Goal: Find specific page/section: Find specific page/section

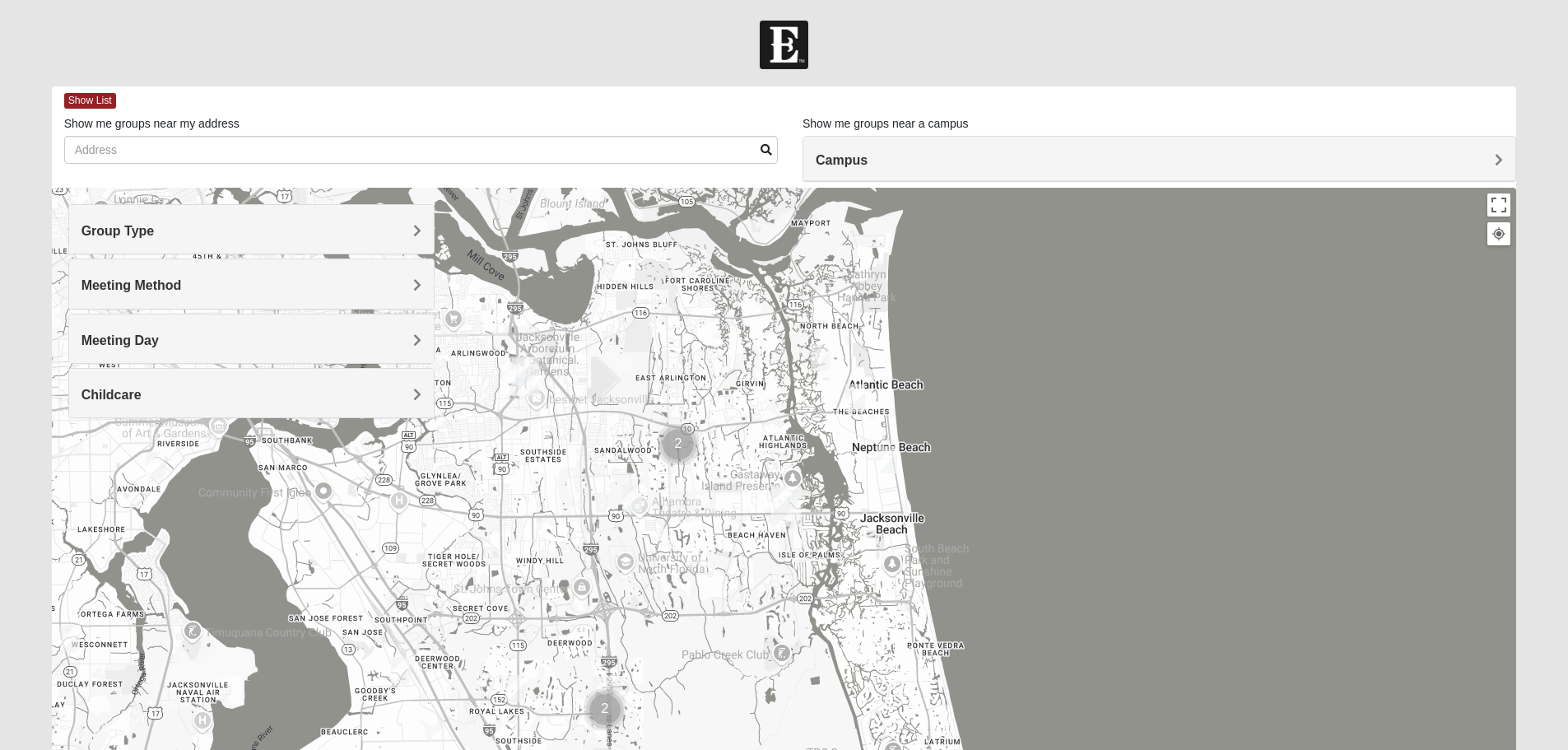
click at [336, 228] on h4 "Group Type" at bounding box center [251, 230] width 340 height 16
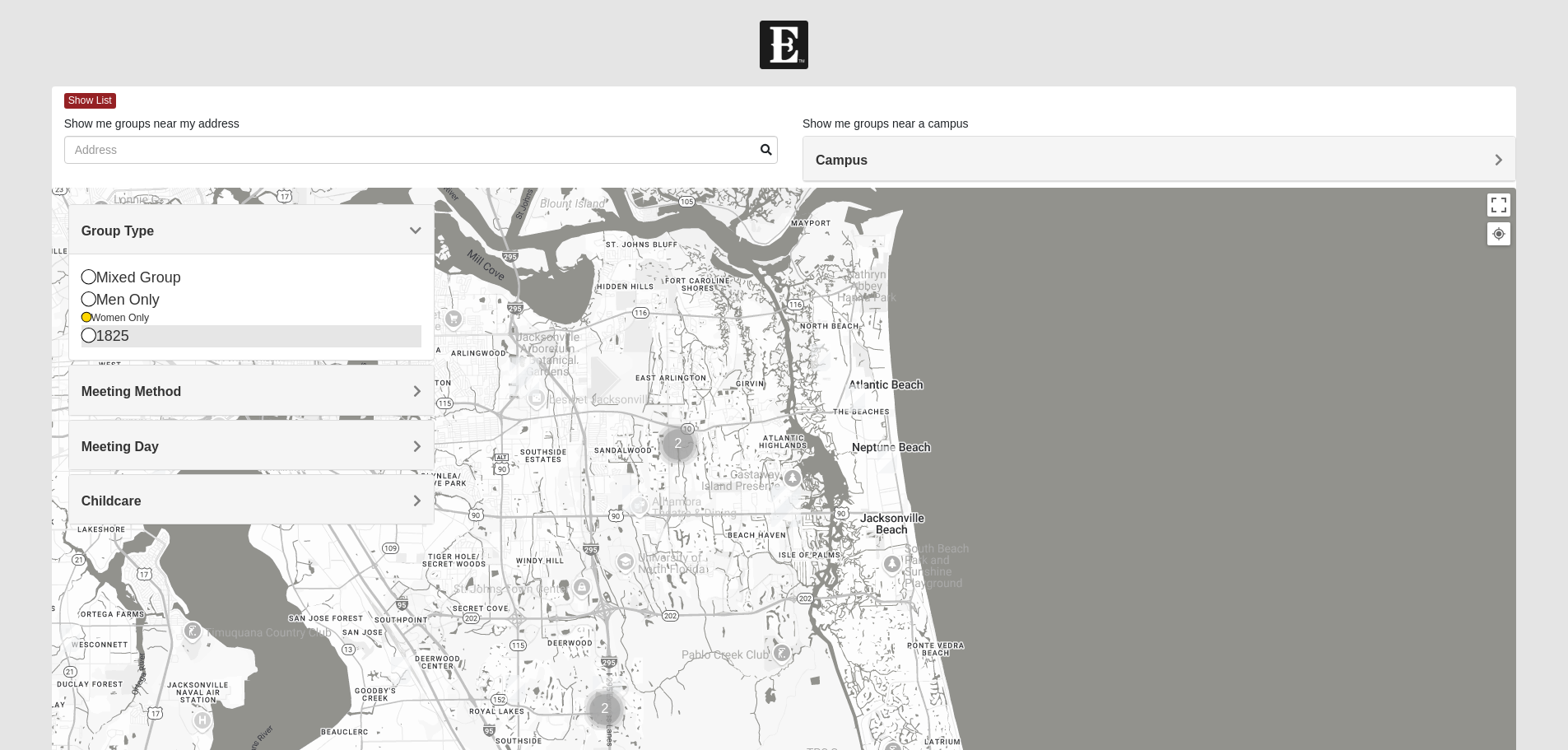
click at [90, 338] on icon at bounding box center [89, 335] width 15 height 15
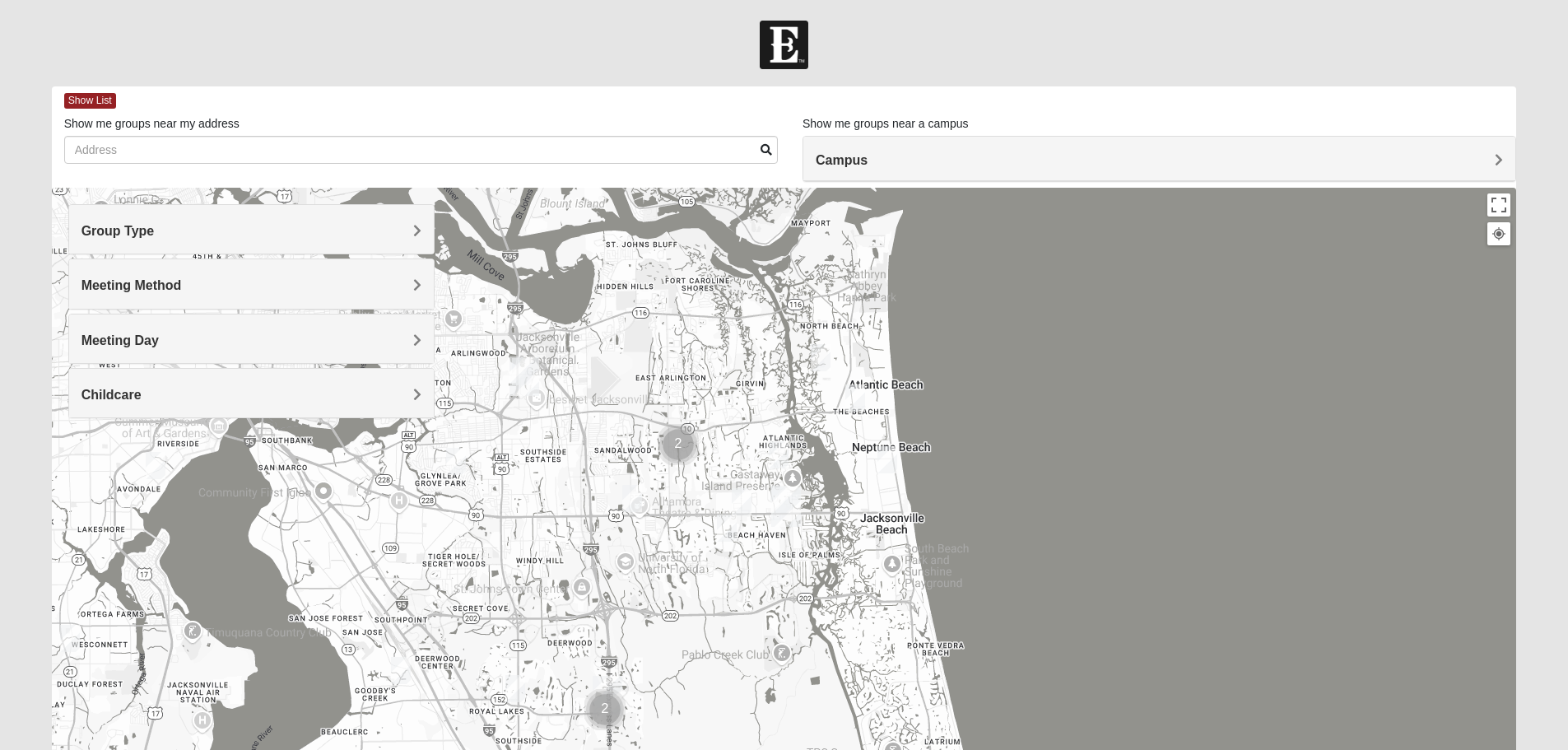
click at [370, 238] on h4 "Group Type" at bounding box center [251, 230] width 340 height 16
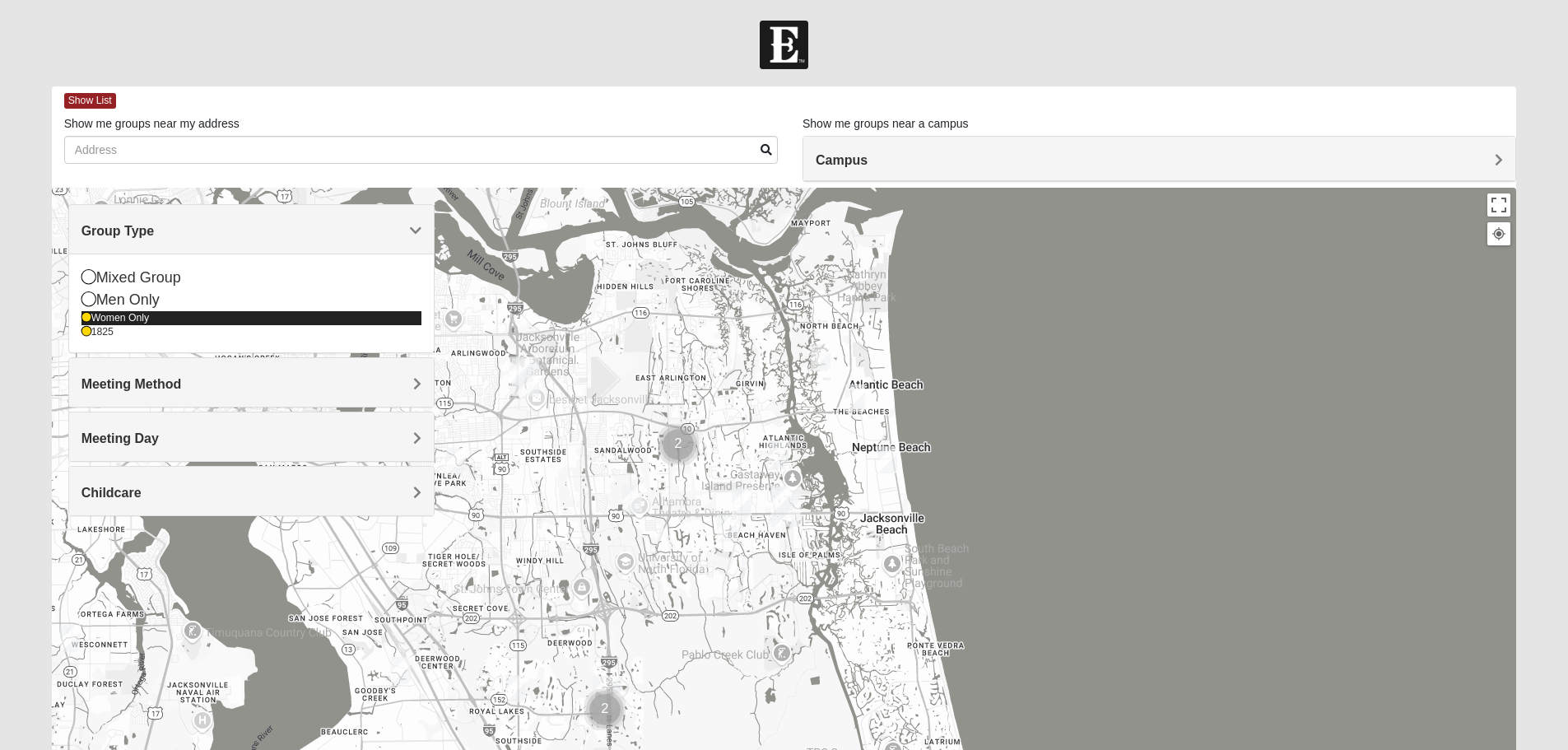
click at [150, 321] on div "Women Only" at bounding box center [251, 318] width 340 height 14
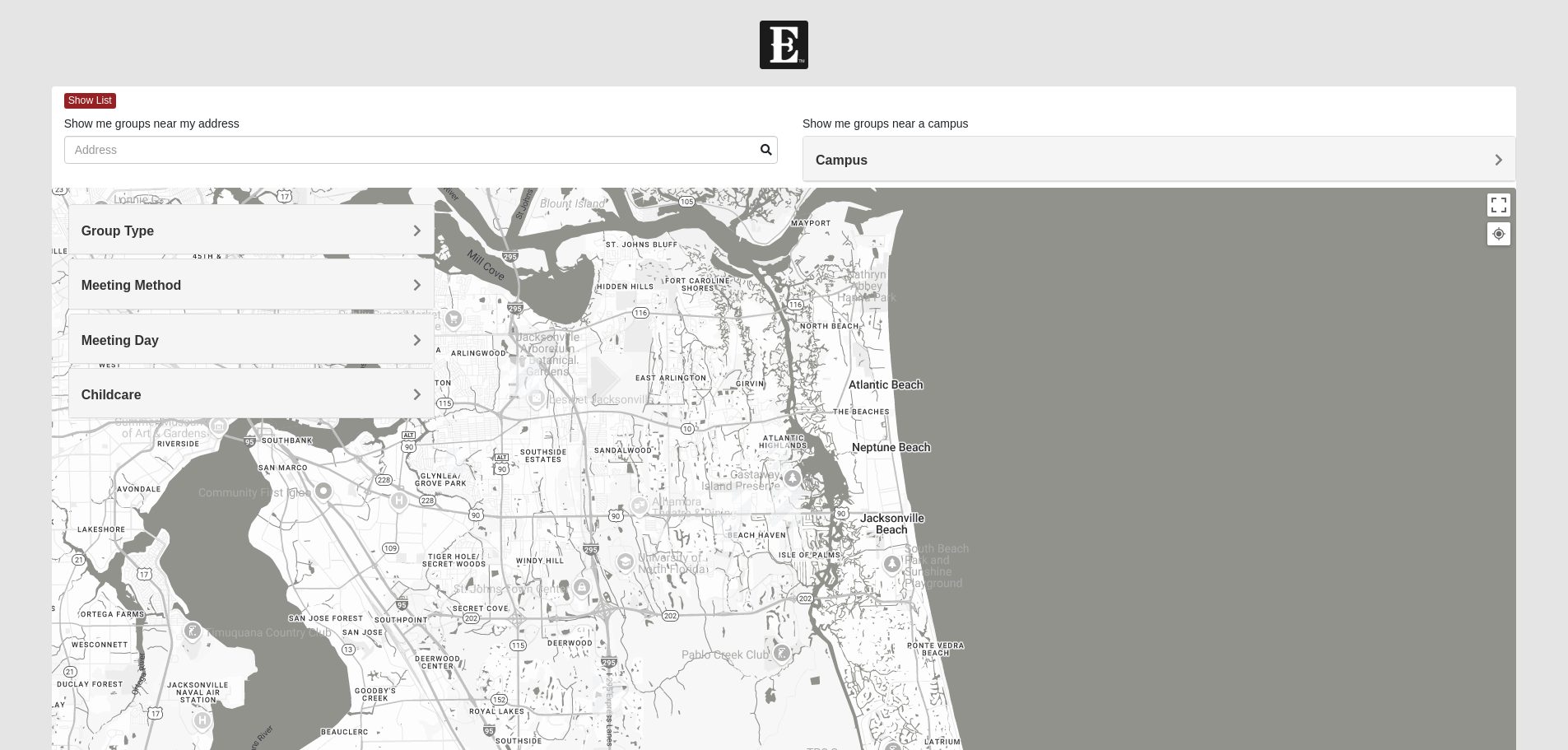
click at [260, 296] on div "Meeting Method" at bounding box center [251, 283] width 364 height 48
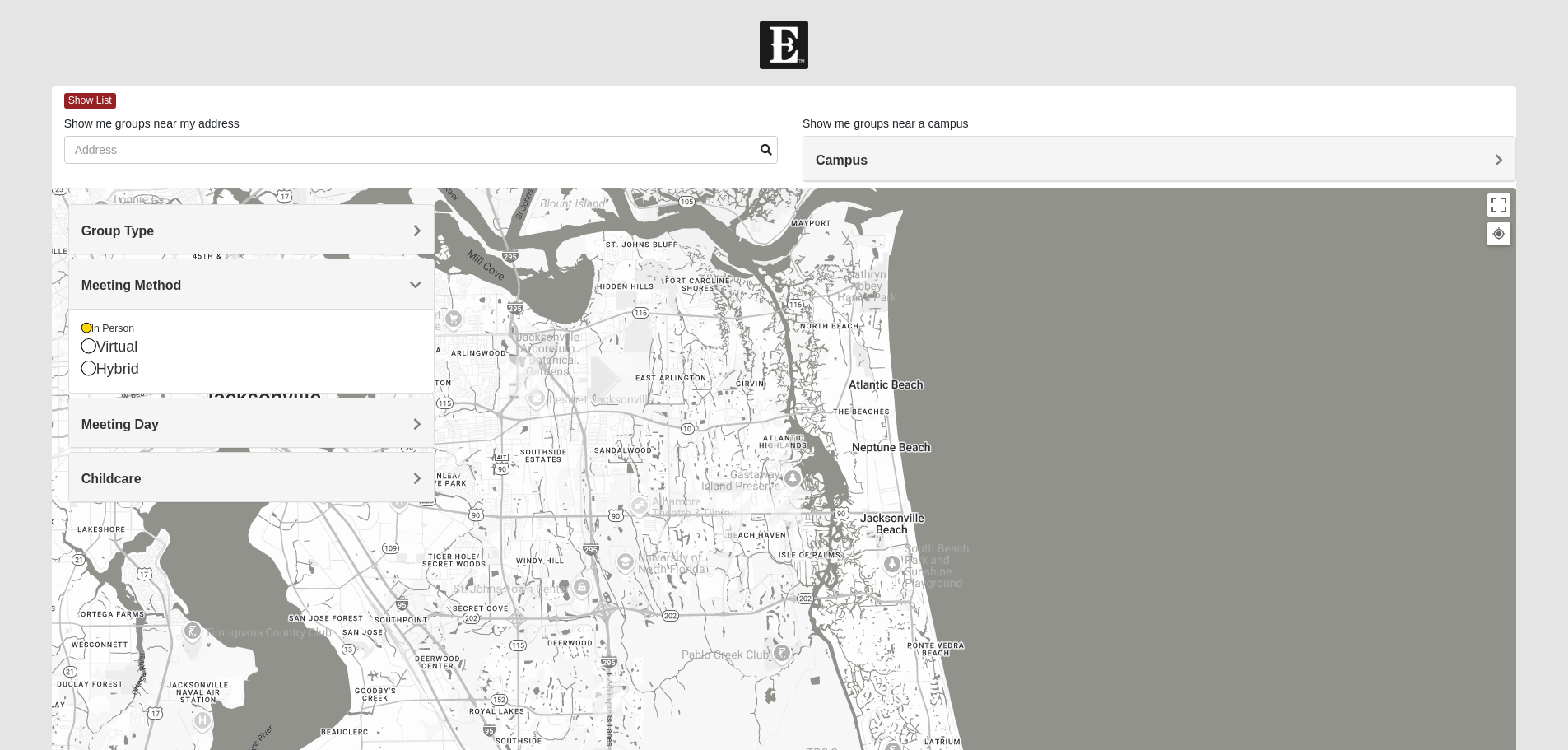
drag, startPoint x: 1189, startPoint y: 377, endPoint x: 1163, endPoint y: 383, distance: 26.7
click at [1180, 379] on div at bounding box center [784, 516] width 1465 height 659
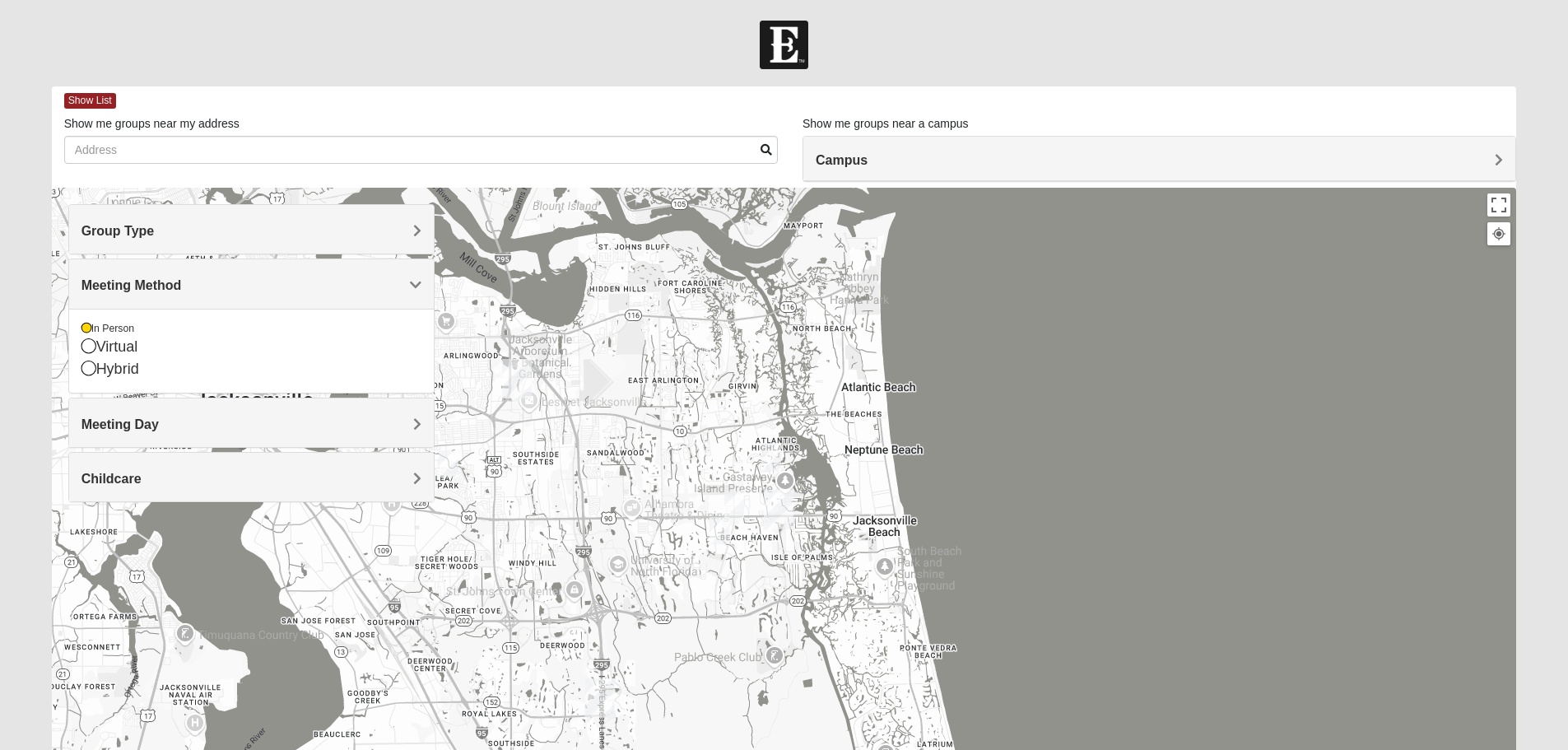
click at [221, 427] on h4 "Meeting Day" at bounding box center [251, 424] width 340 height 16
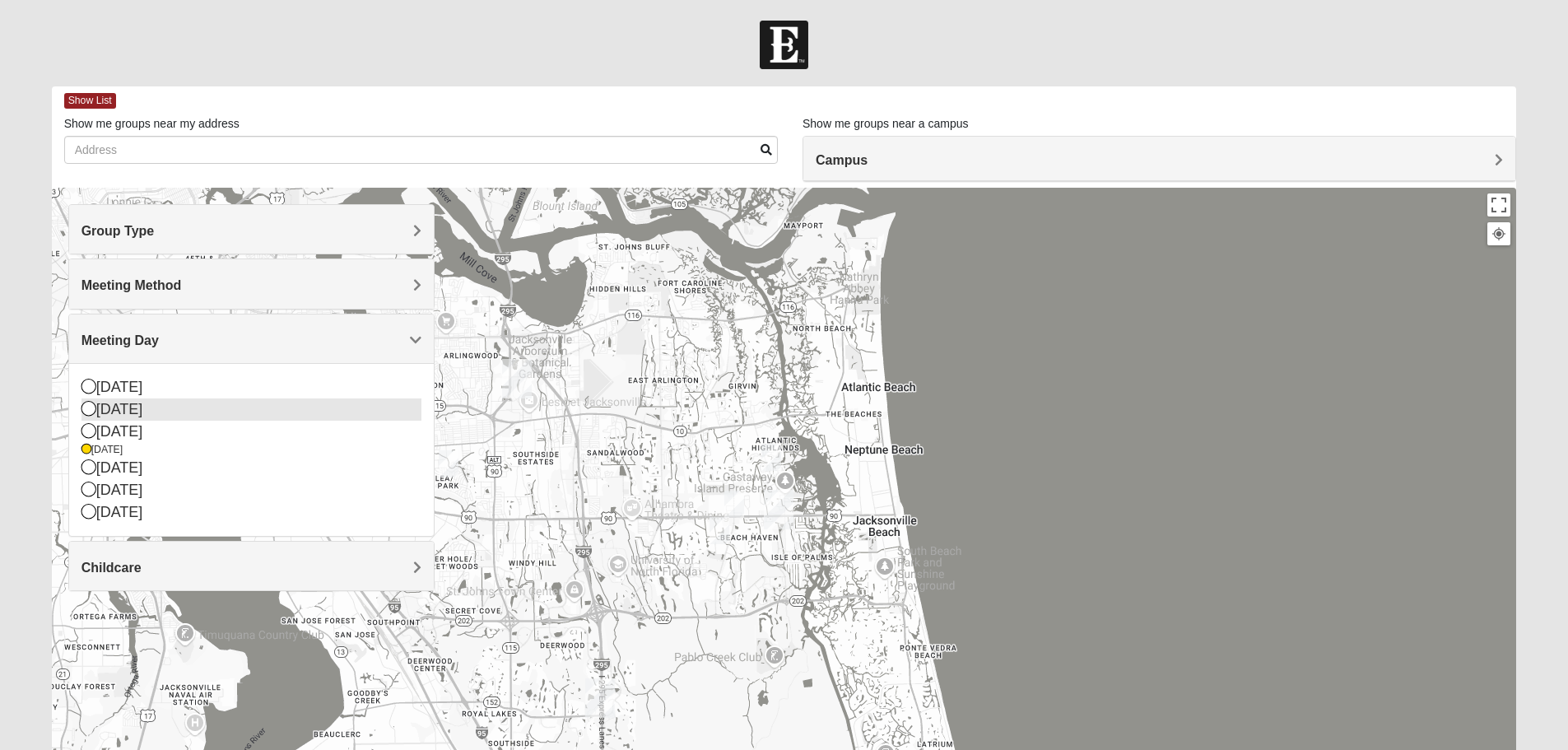
click at [89, 409] on icon at bounding box center [89, 408] width 15 height 15
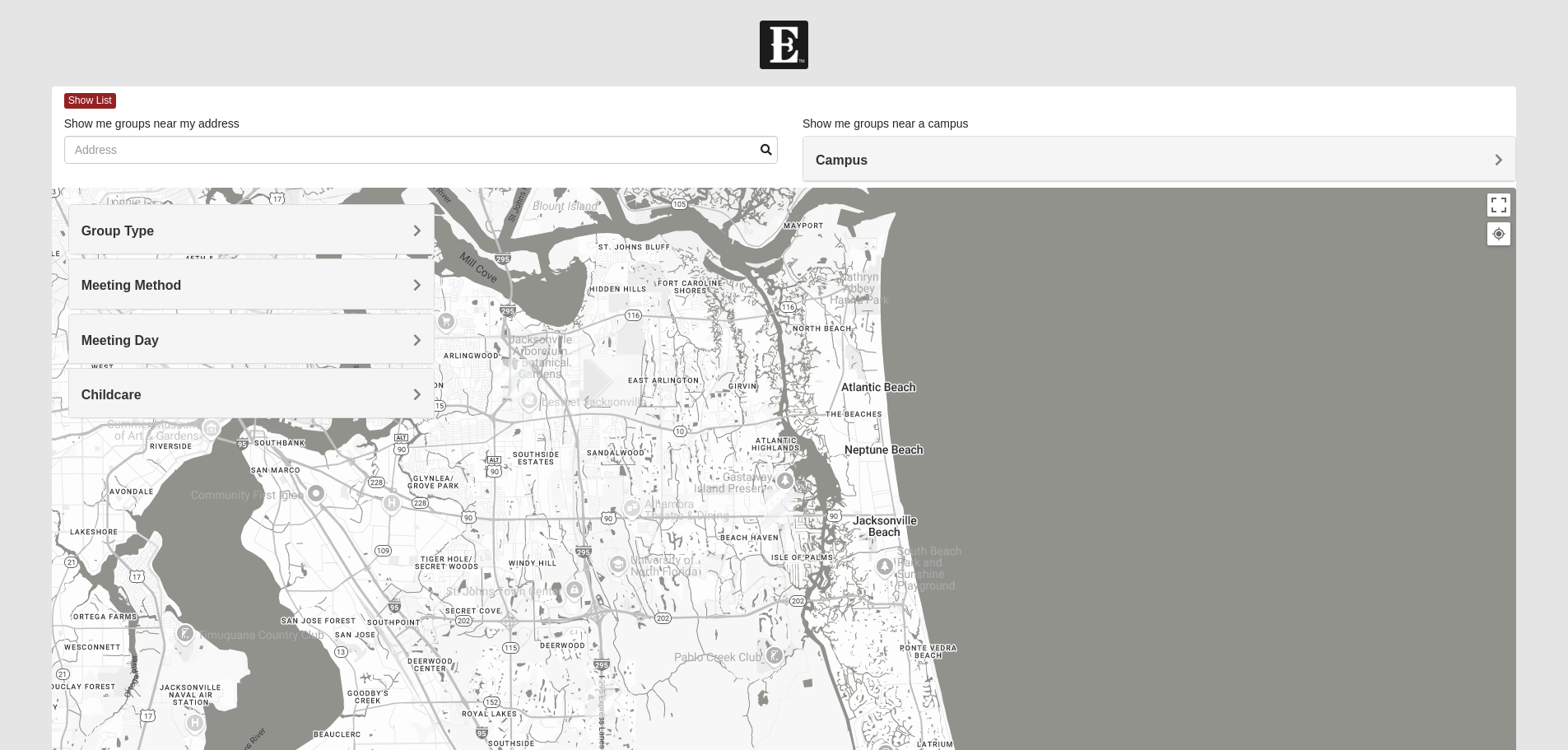
click at [784, 512] on img "San Pablo" at bounding box center [778, 509] width 29 height 39
click at [807, 456] on div "[STREET_ADDRESS]" at bounding box center [784, 468] width 262 height 25
click at [1026, 395] on div "[GEOGRAPHIC_DATA] [STREET_ADDRESS]" at bounding box center [784, 516] width 1465 height 659
